Goal: Find specific page/section: Find specific page/section

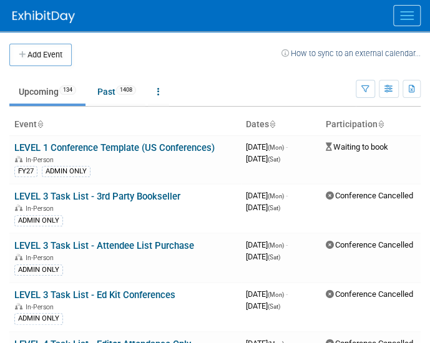
click at [413, 13] on button "Menu" at bounding box center [406, 15] width 27 height 21
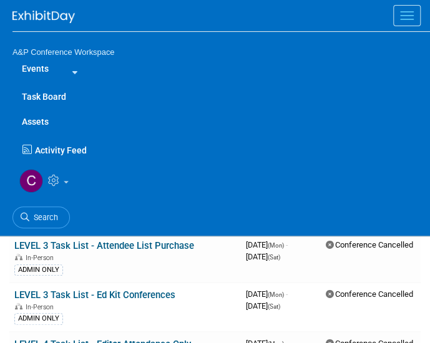
click at [32, 114] on link "Assets" at bounding box center [220, 121] width 417 height 25
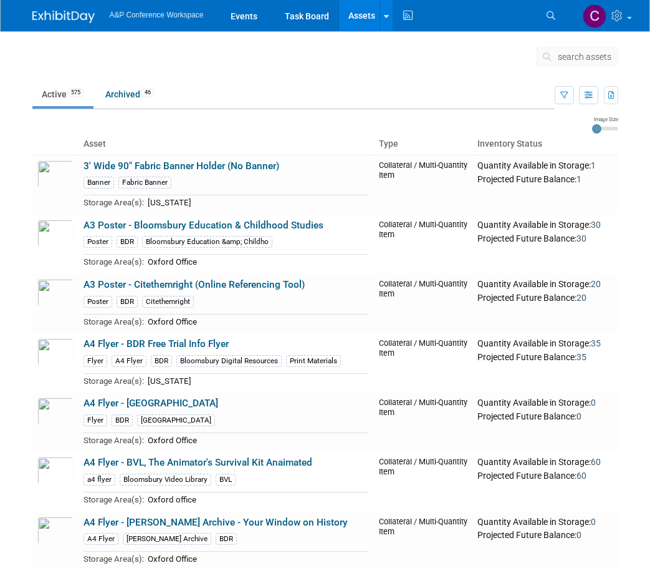
click at [388, 70] on td at bounding box center [298, 59] width 478 height 31
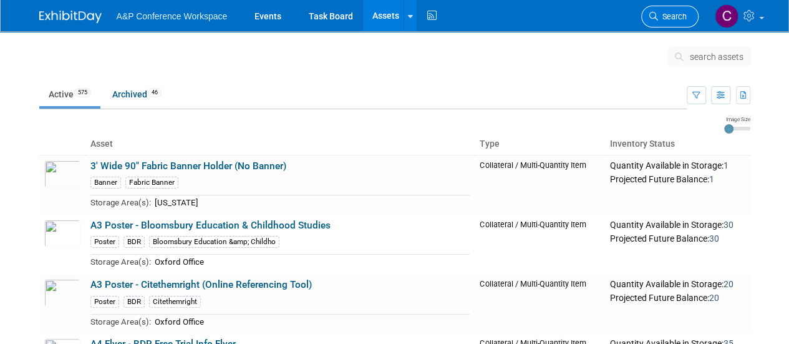
click at [429, 14] on icon at bounding box center [653, 16] width 9 height 9
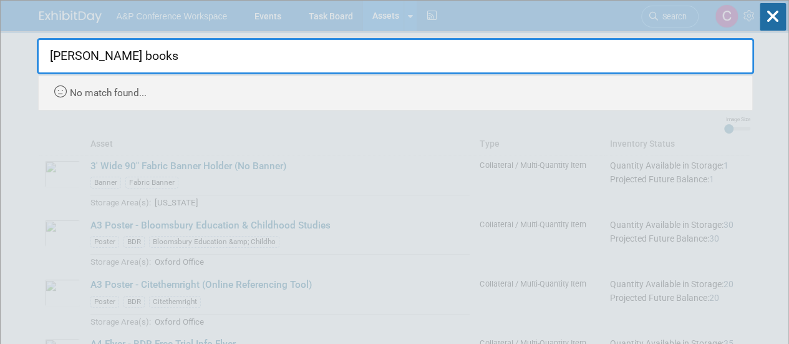
type input "fairchild books"
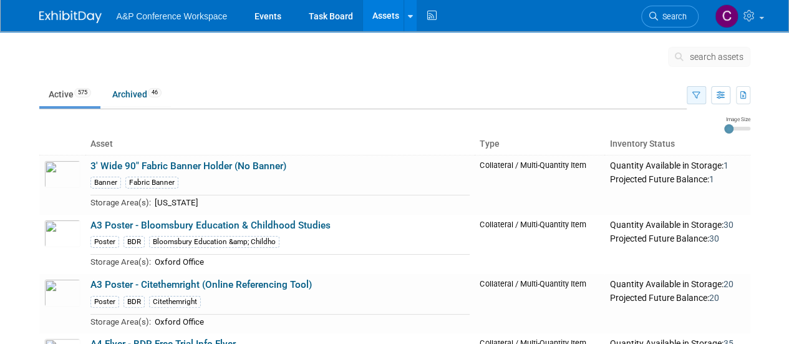
click at [429, 94] on button "button" at bounding box center [696, 95] width 19 height 18
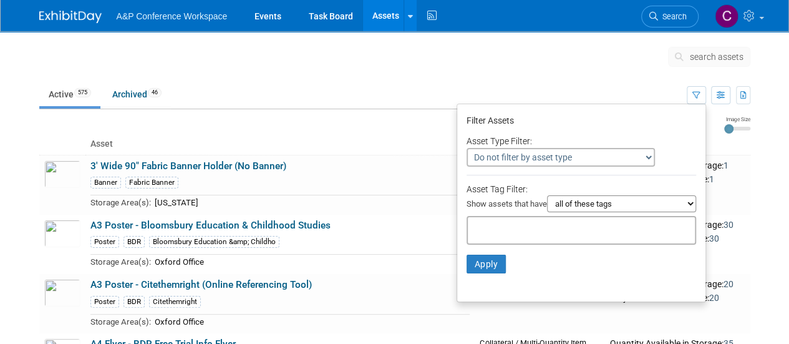
click at [429, 158] on select "Do not filter by asset type Only show Single-Unit Capital Assets Only show Coll…" at bounding box center [560, 157] width 188 height 19
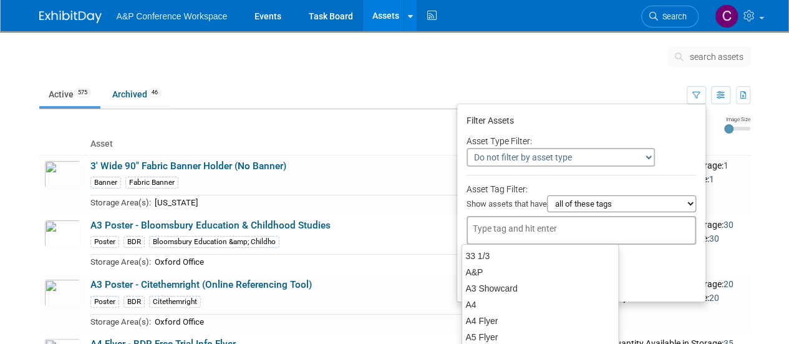
click at [429, 233] on div at bounding box center [581, 230] width 230 height 29
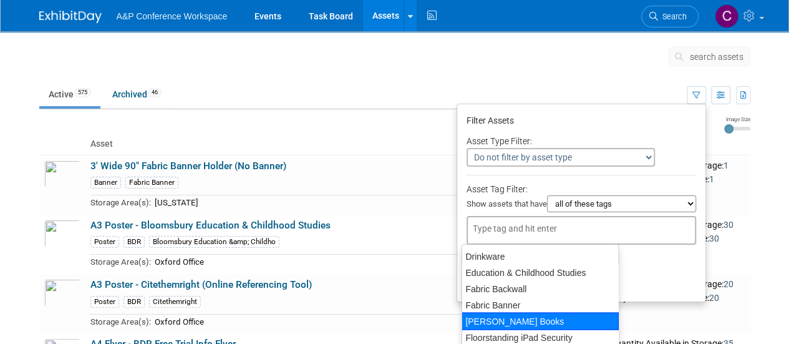
scroll to position [1249, 0]
click at [429, 317] on div "[PERSON_NAME] Books" at bounding box center [540, 319] width 157 height 17
type input "[PERSON_NAME] Books"
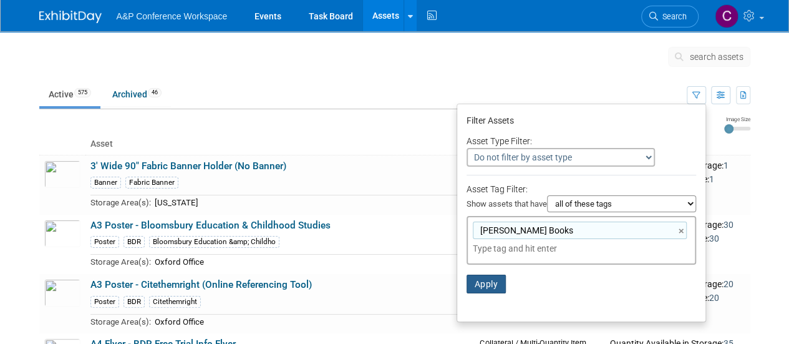
click at [429, 278] on button "Apply" at bounding box center [486, 283] width 40 height 19
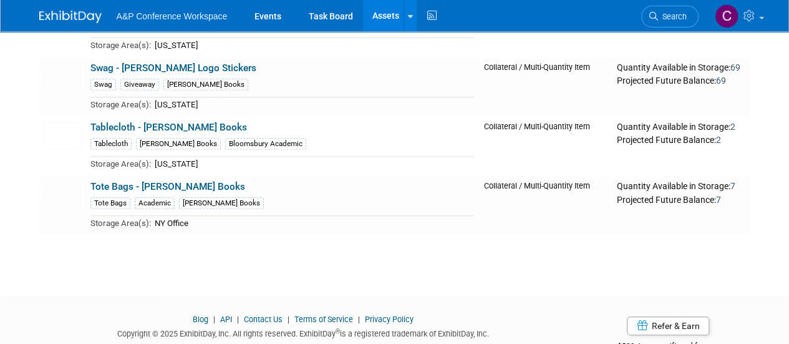
scroll to position [486, 0]
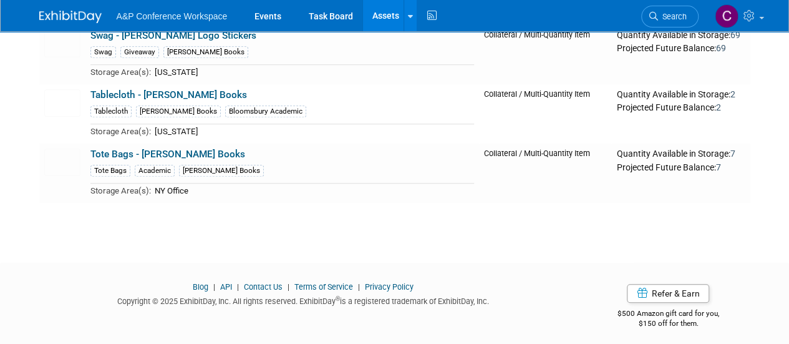
click at [54, 153] on img at bounding box center [62, 161] width 36 height 27
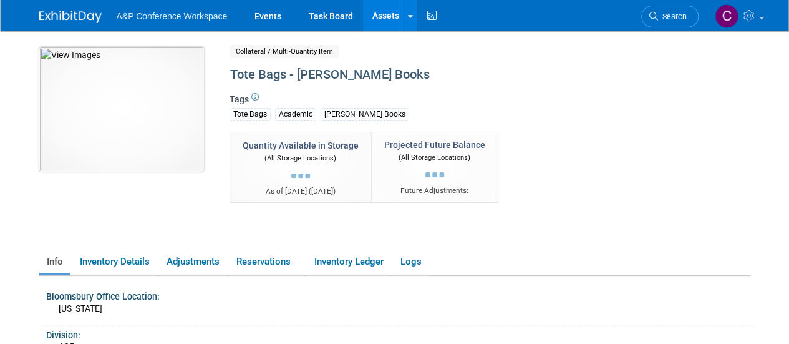
click at [160, 135] on img at bounding box center [121, 109] width 165 height 125
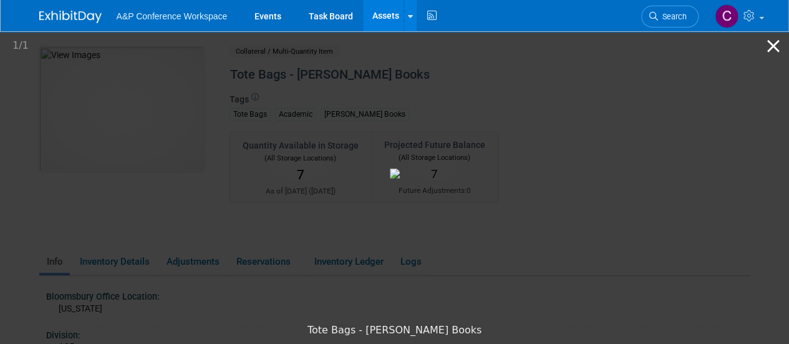
click at [771, 46] on button "Close gallery" at bounding box center [773, 45] width 31 height 29
